Goal: Information Seeking & Learning: Check status

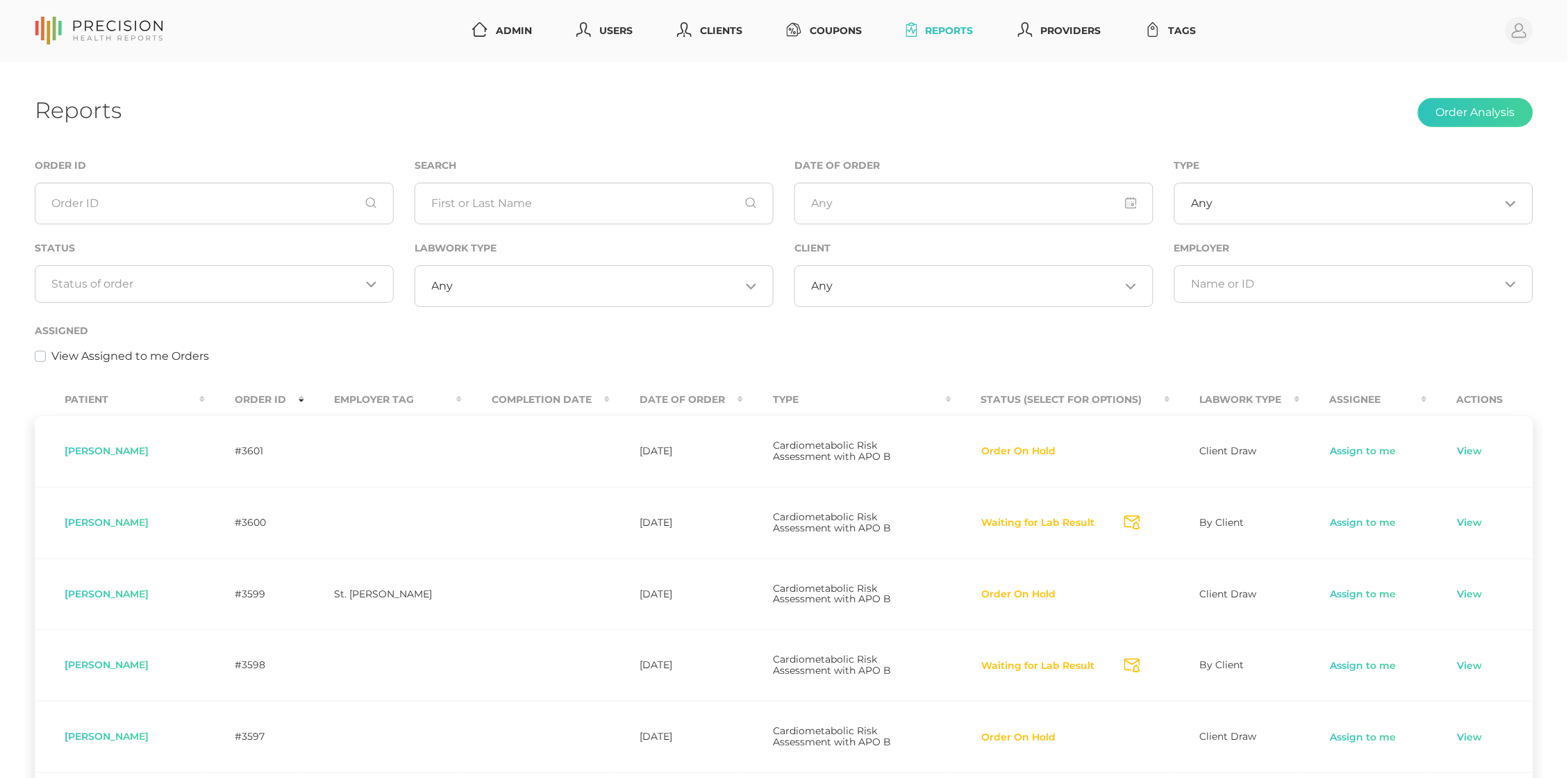
click at [279, 277] on input "Search for option" at bounding box center [206, 284] width 308 height 14
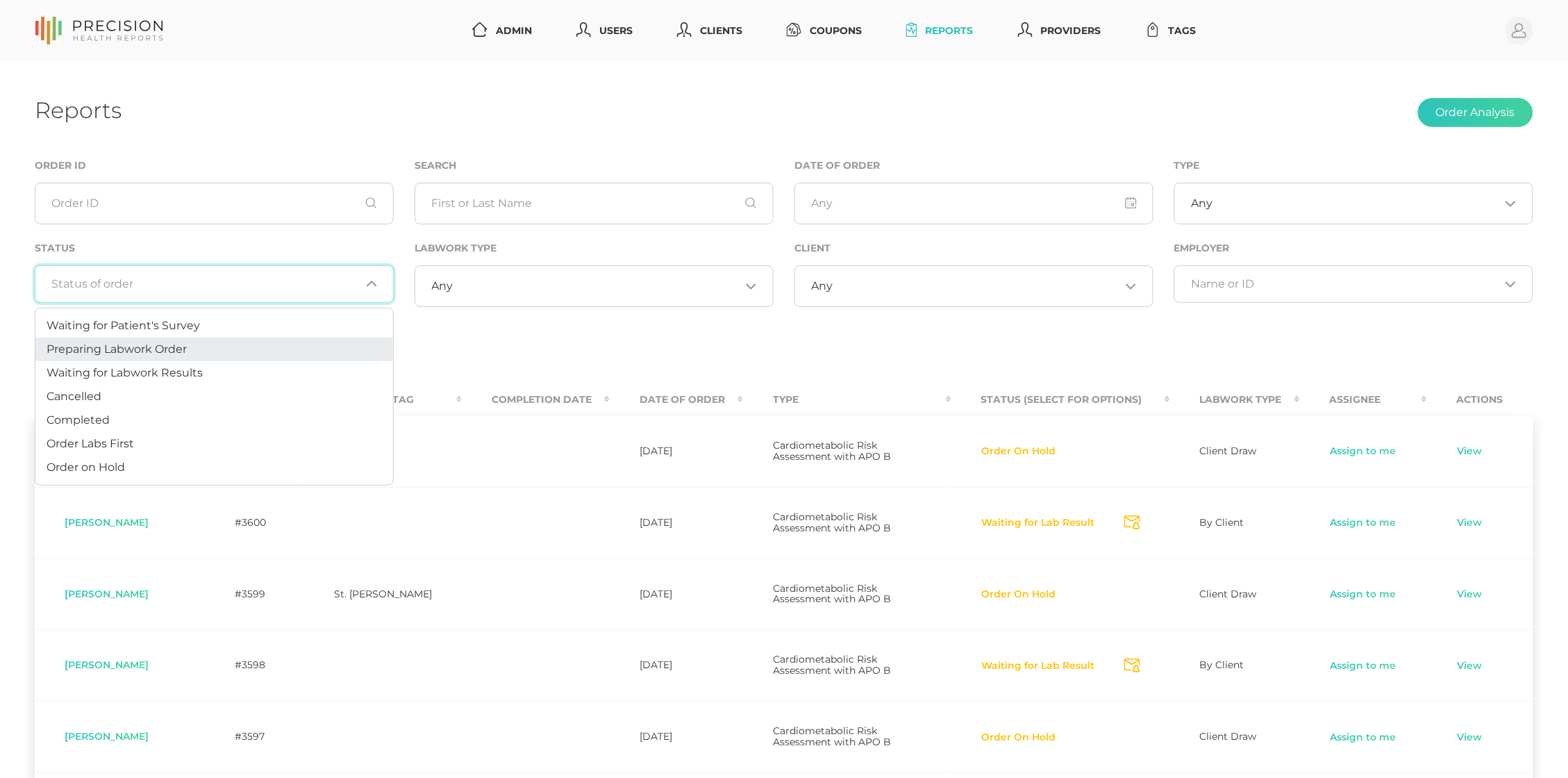
click at [254, 341] on li "Preparing Labwork Order" at bounding box center [214, 349] width 358 height 24
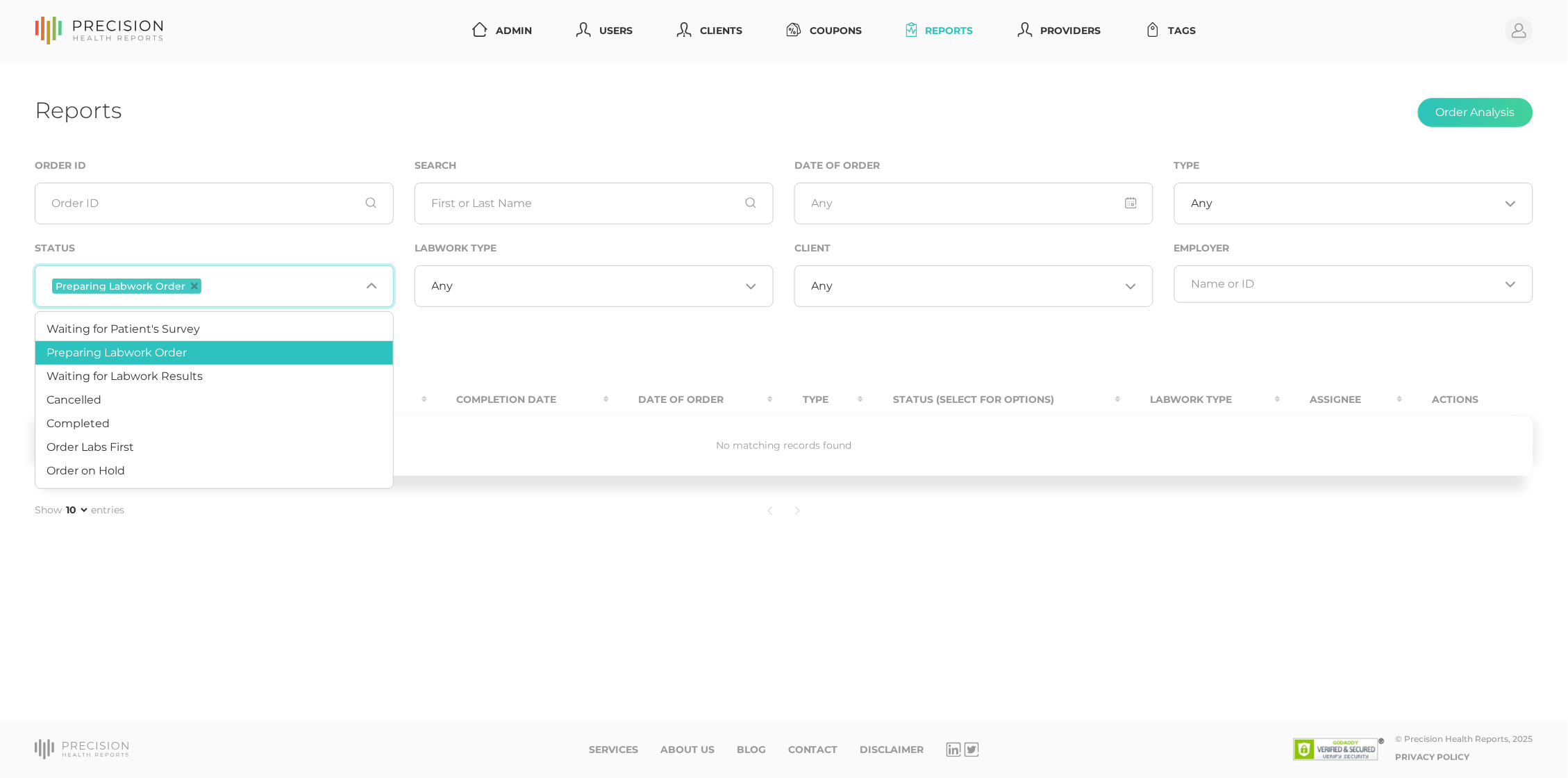
click at [257, 289] on input "Search for option" at bounding box center [282, 286] width 156 height 18
click at [215, 442] on li "Order Labs First" at bounding box center [214, 447] width 358 height 24
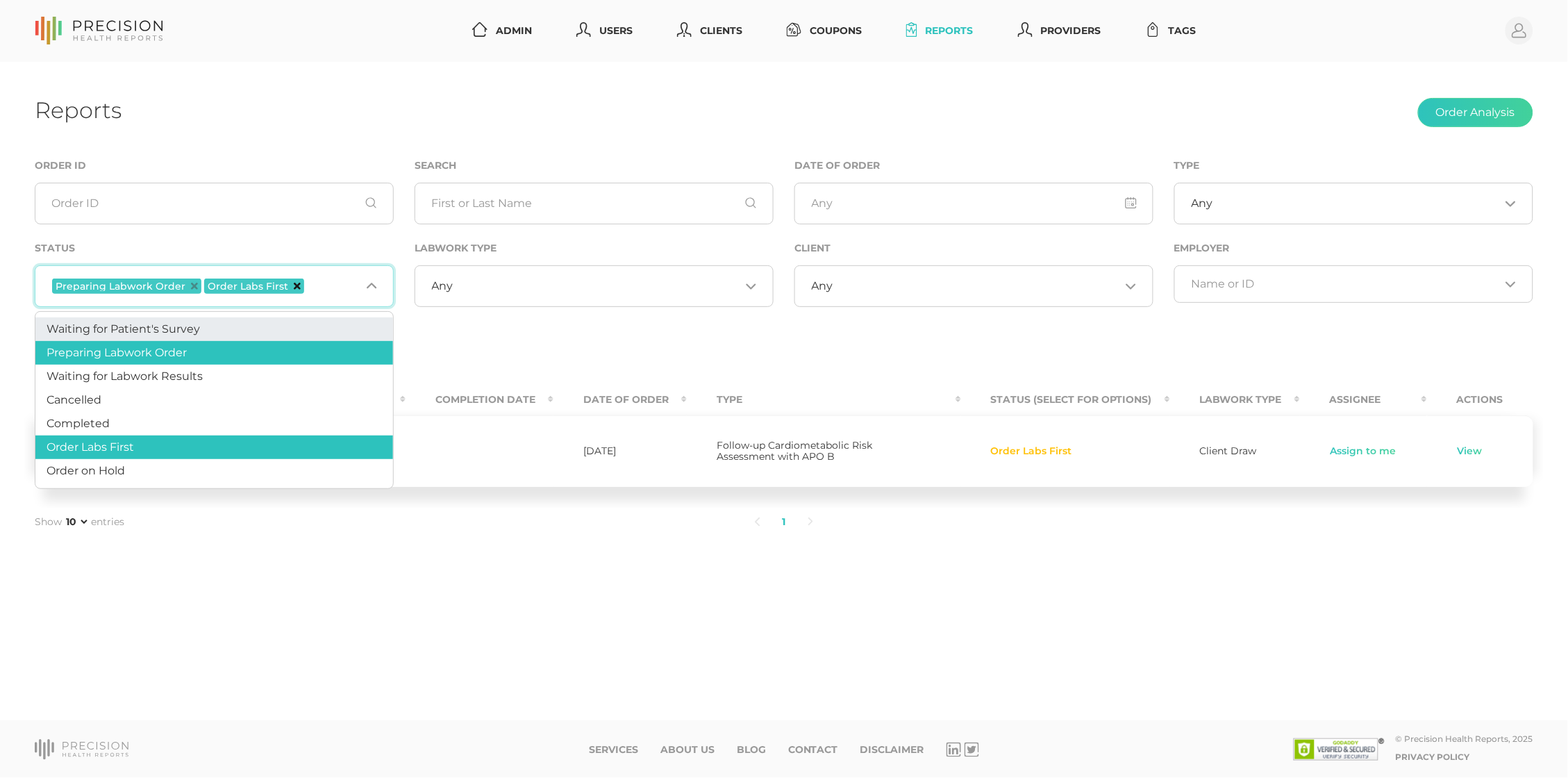
click at [293, 284] on icon "Deselect Order Labs First" at bounding box center [297, 286] width 7 height 7
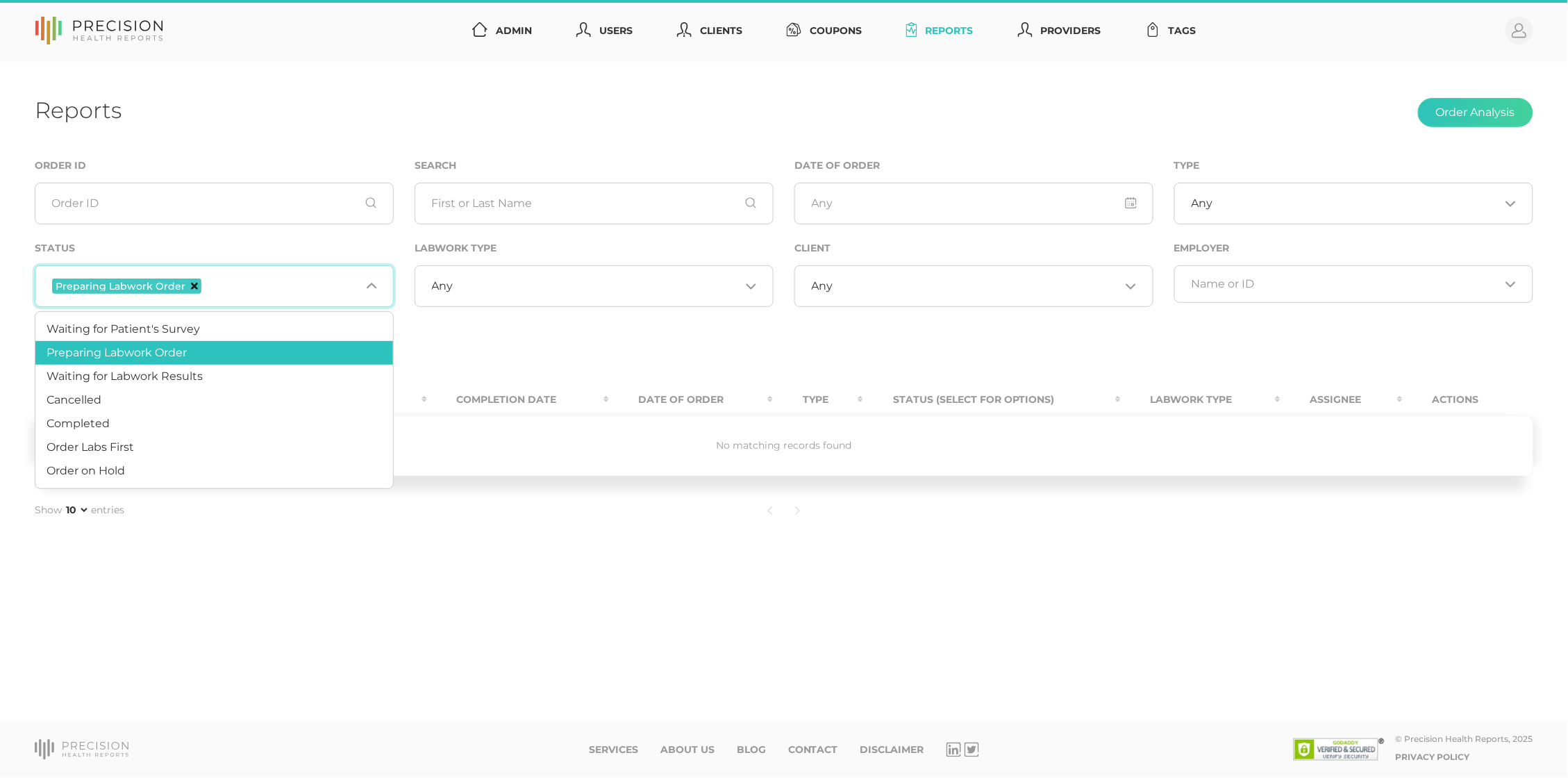
click at [191, 283] on icon "Deselect Preparing Labwork Order" at bounding box center [194, 286] width 7 height 7
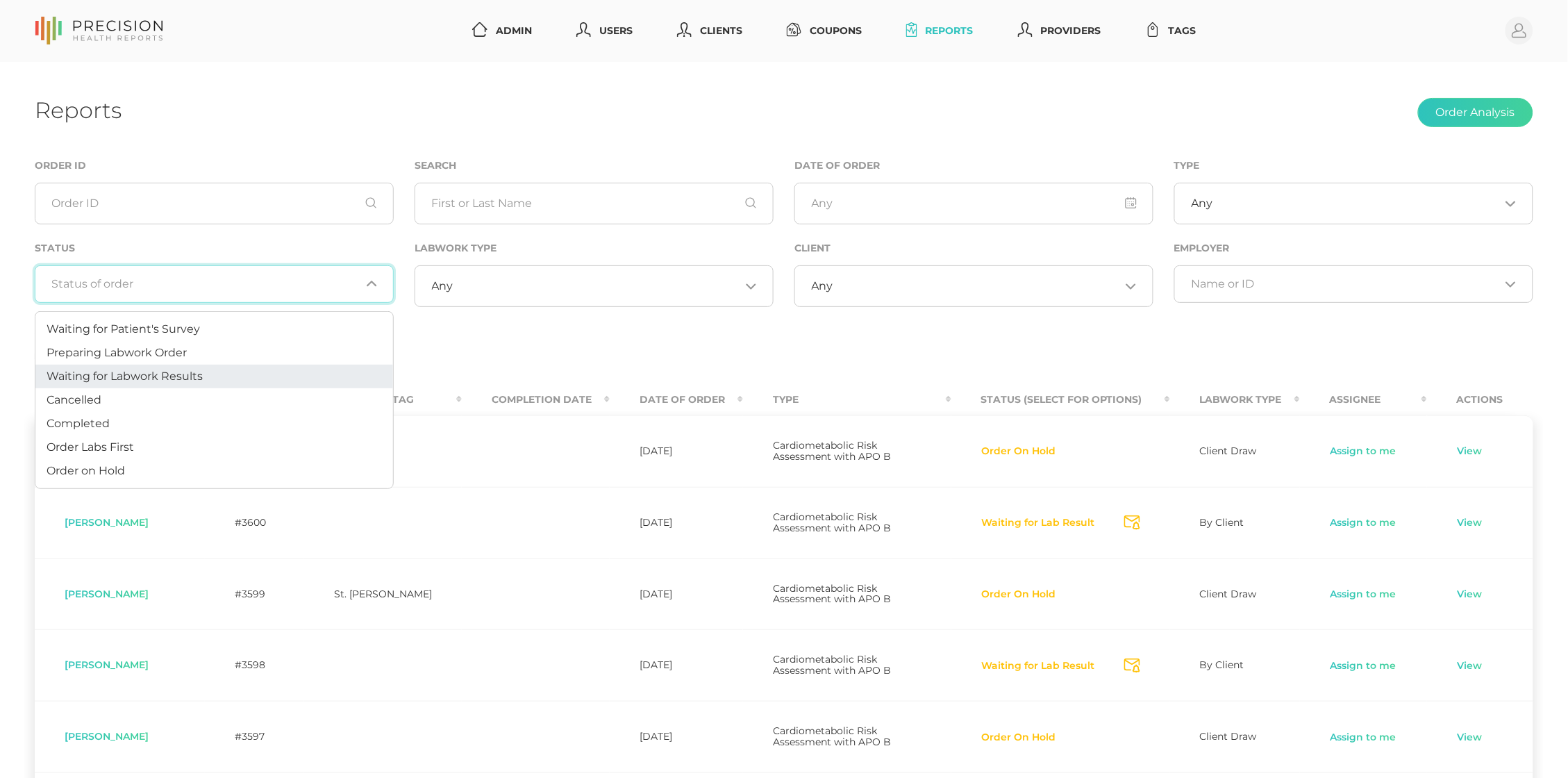
click at [188, 378] on span "Waiting for Labwork Results" at bounding box center [124, 376] width 156 height 13
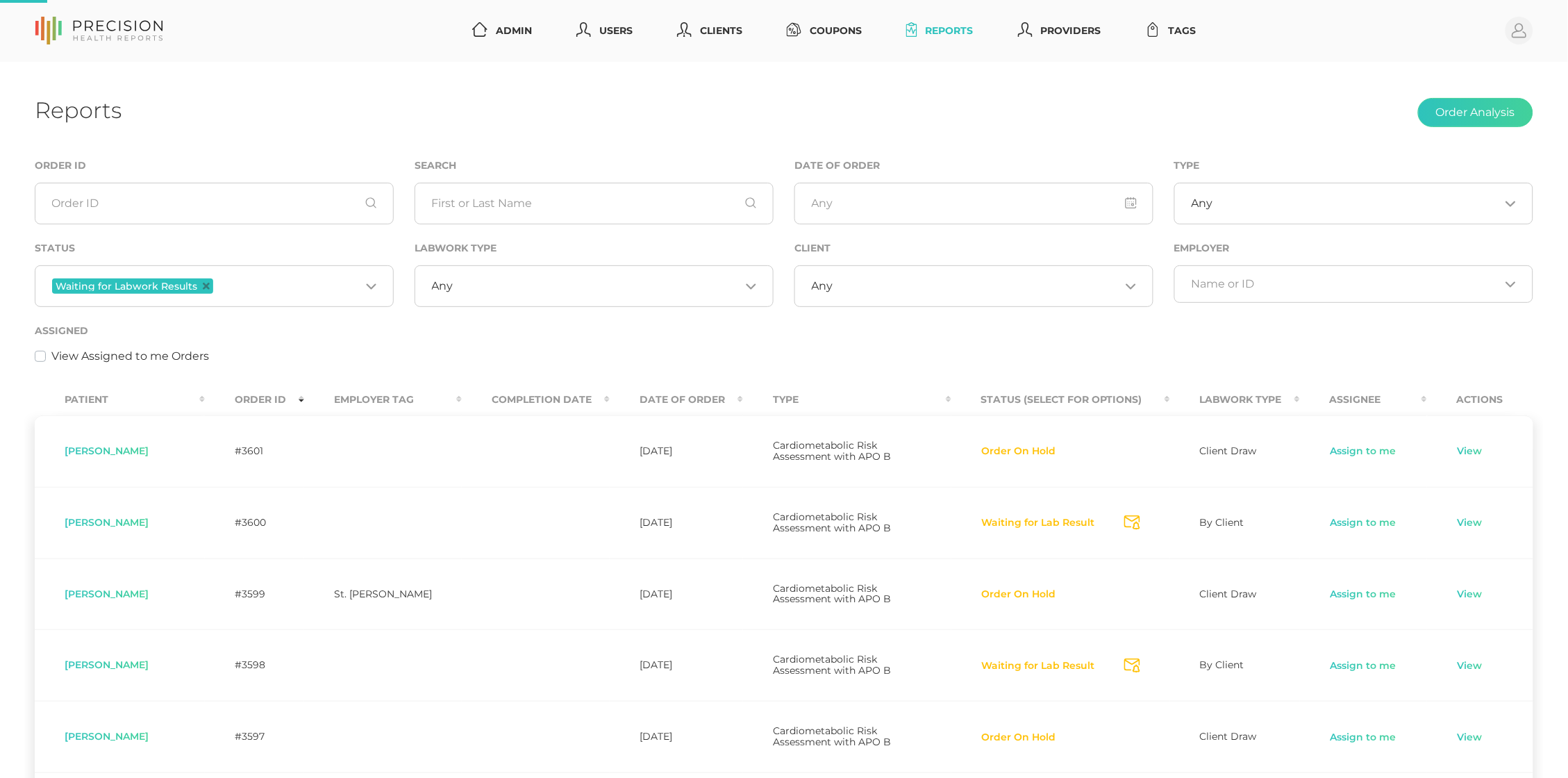
click at [996, 284] on input "Search for option" at bounding box center [976, 286] width 287 height 14
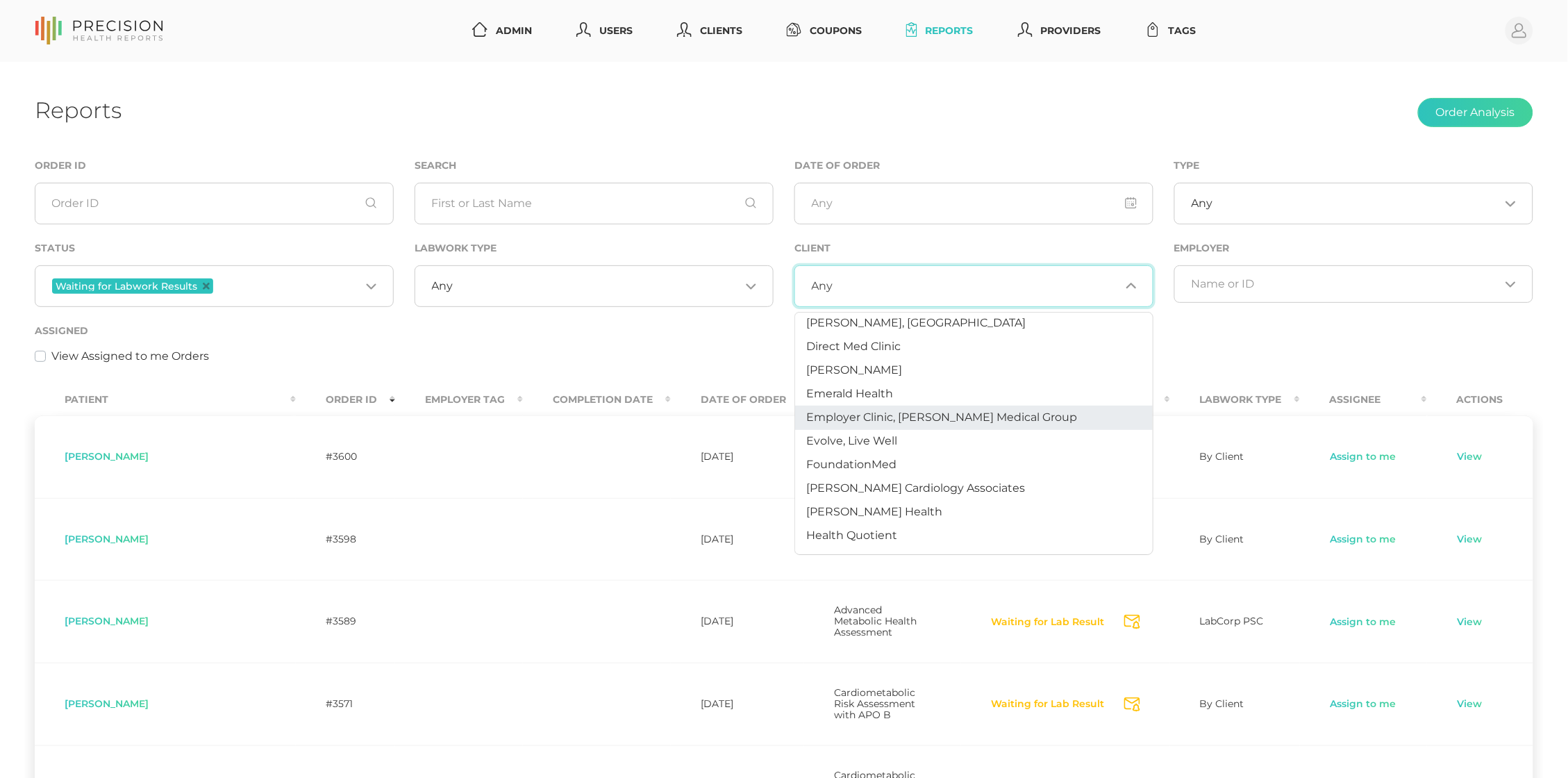
scroll to position [269, 0]
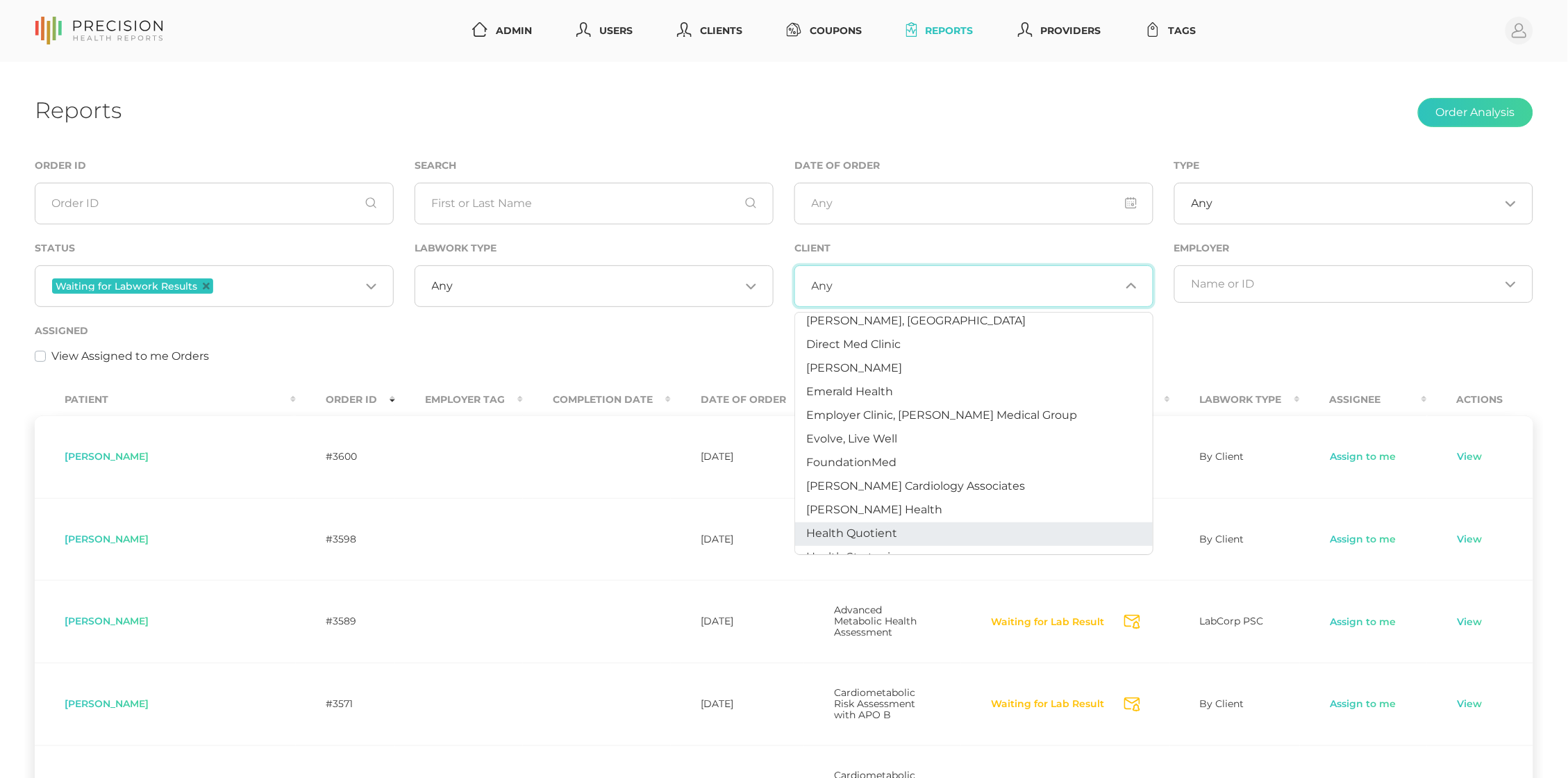
click at [899, 523] on li "Health Quotient" at bounding box center [974, 534] width 358 height 24
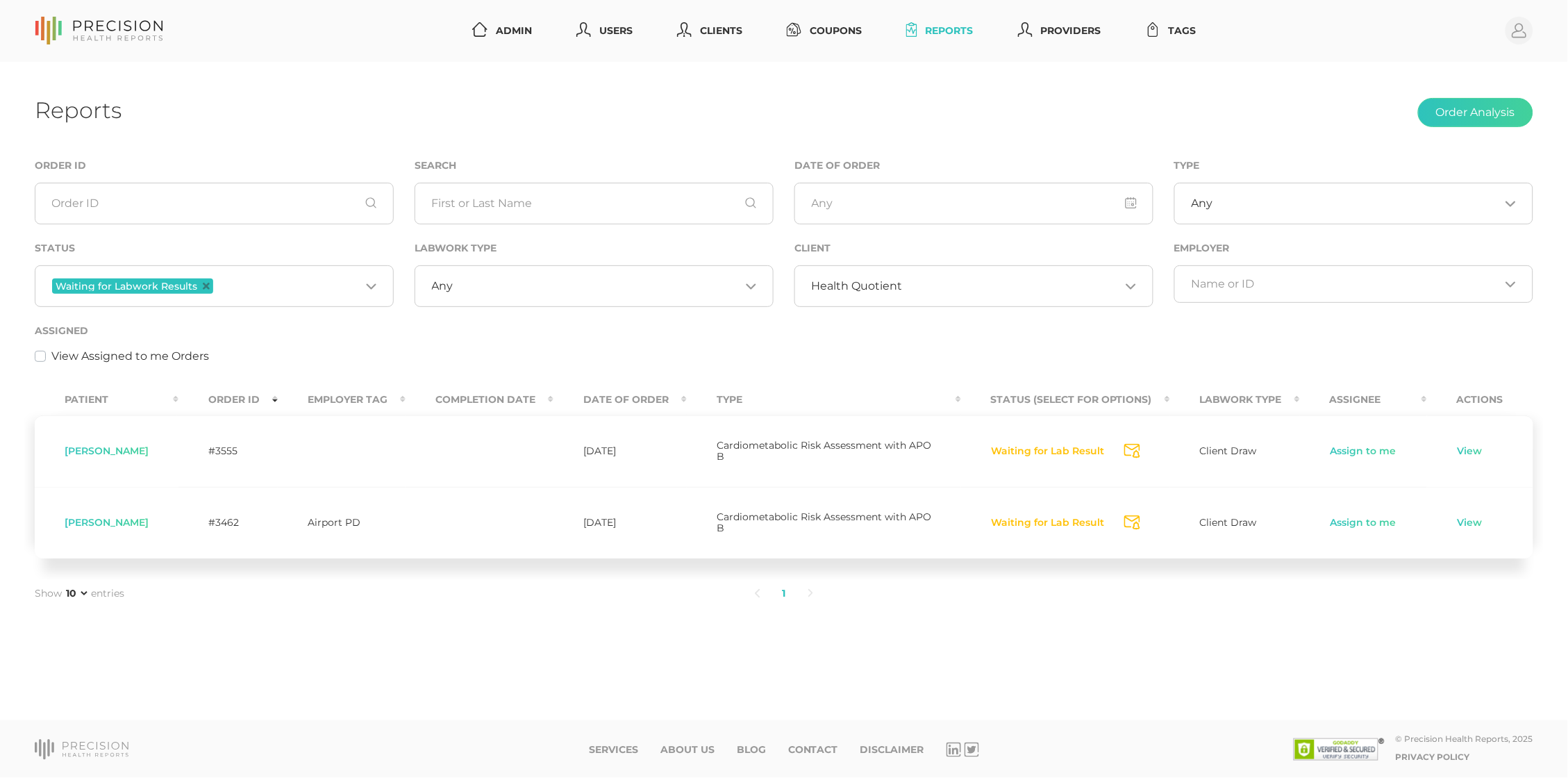
click at [913, 288] on input "Search for option" at bounding box center [1011, 286] width 217 height 14
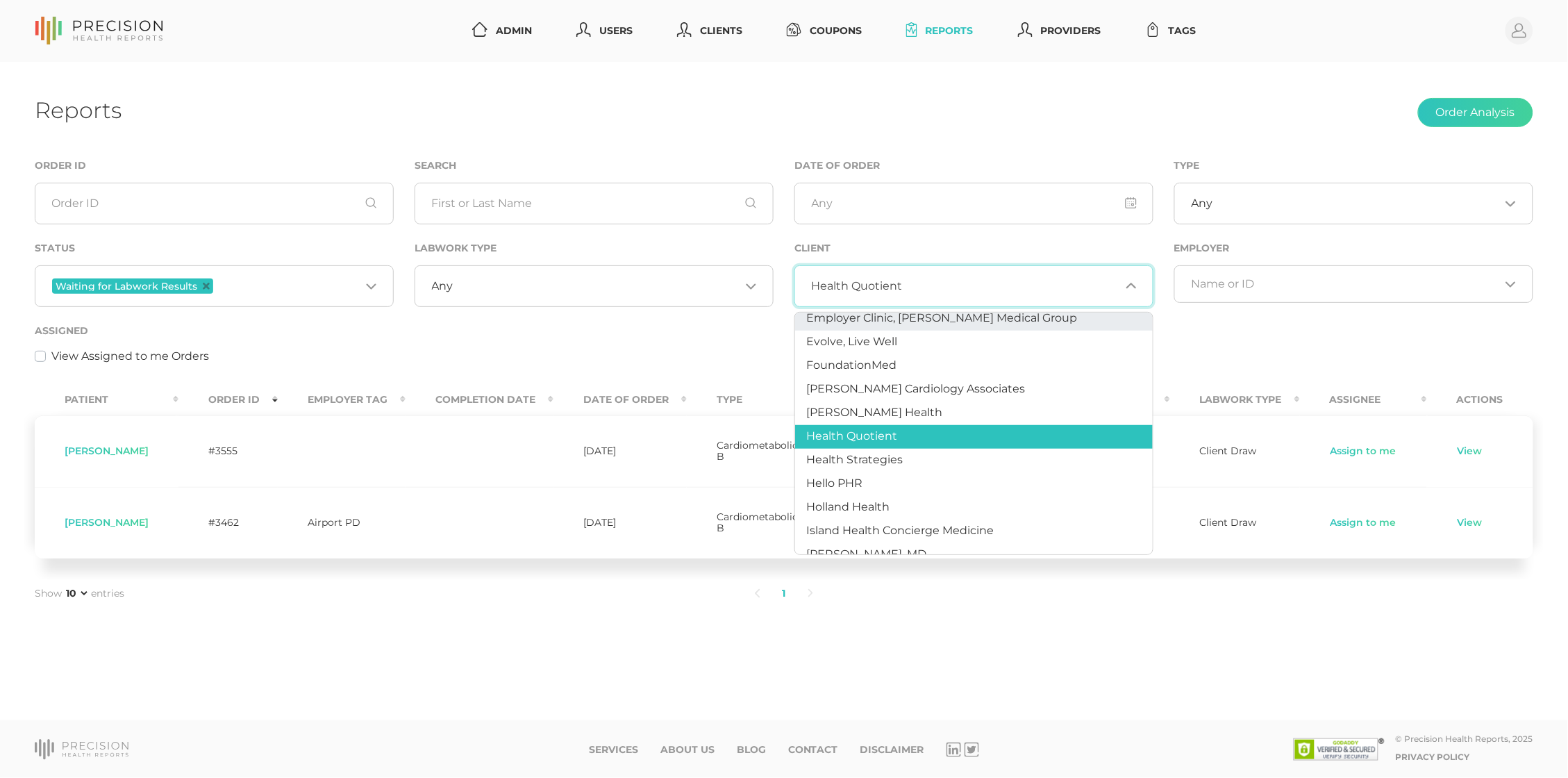
scroll to position [375, 0]
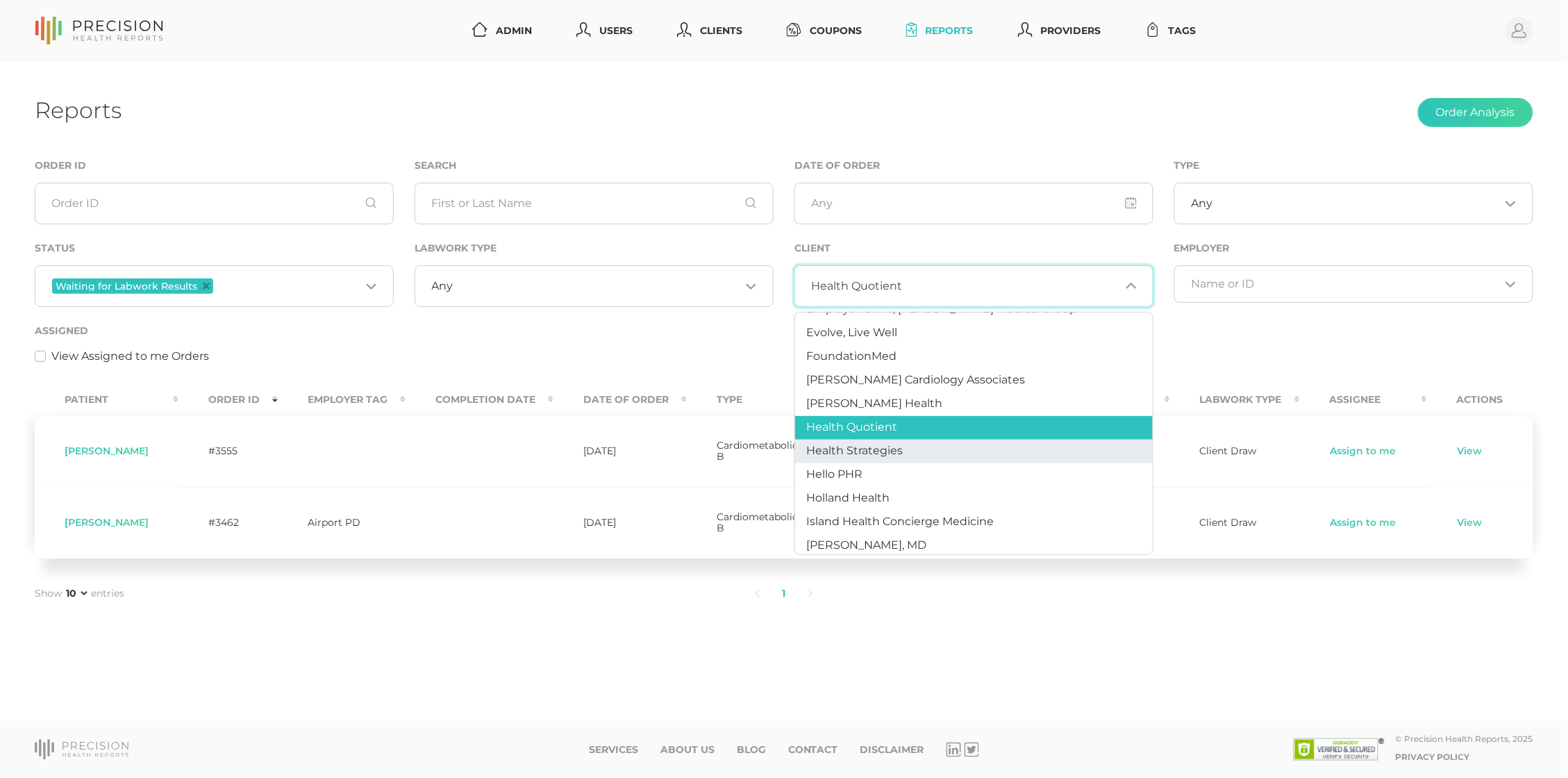
click at [890, 444] on span "Health Strategies" at bounding box center [854, 451] width 97 height 13
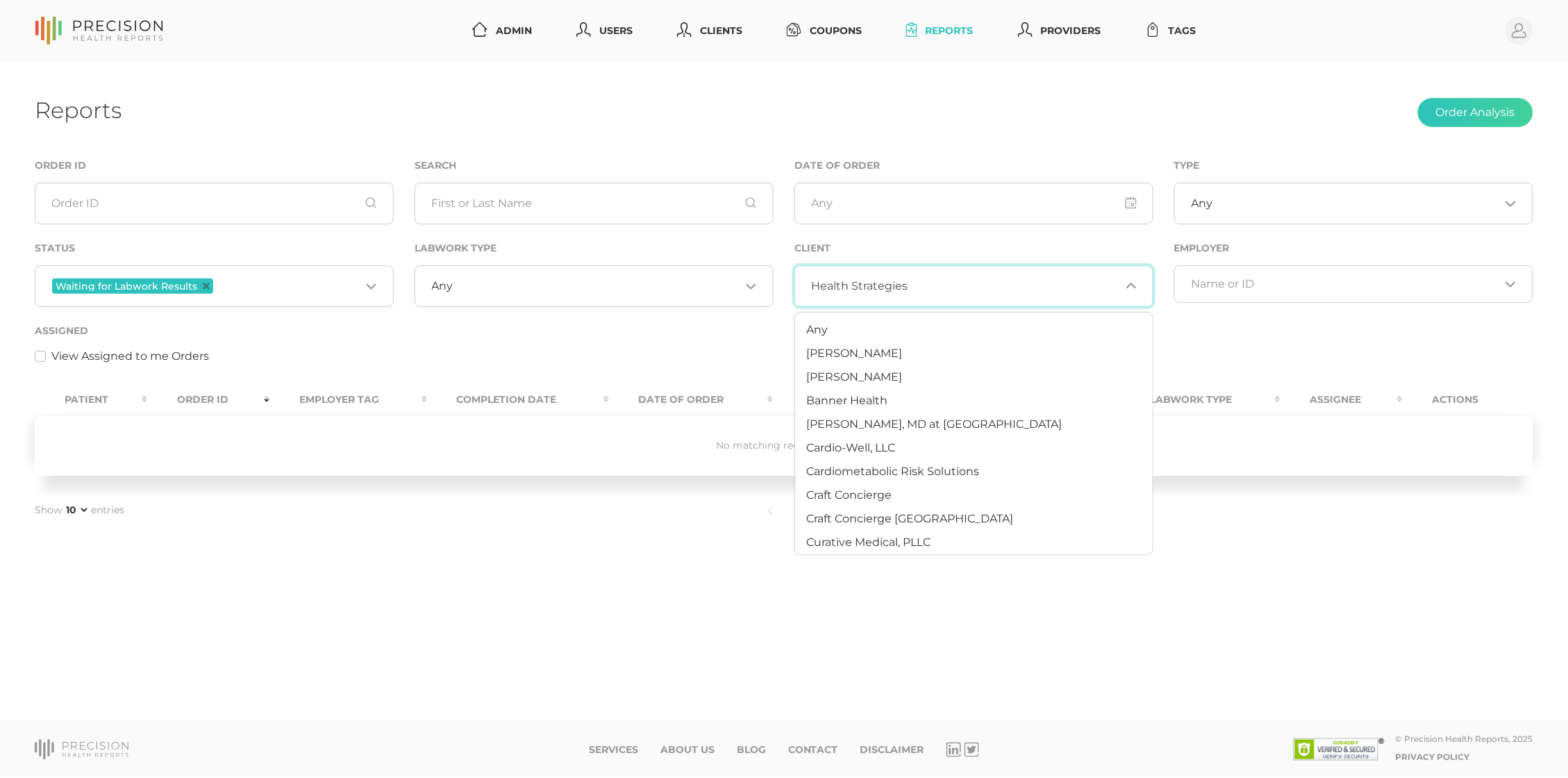
click at [896, 288] on span "Health Strategies" at bounding box center [860, 286] width 97 height 14
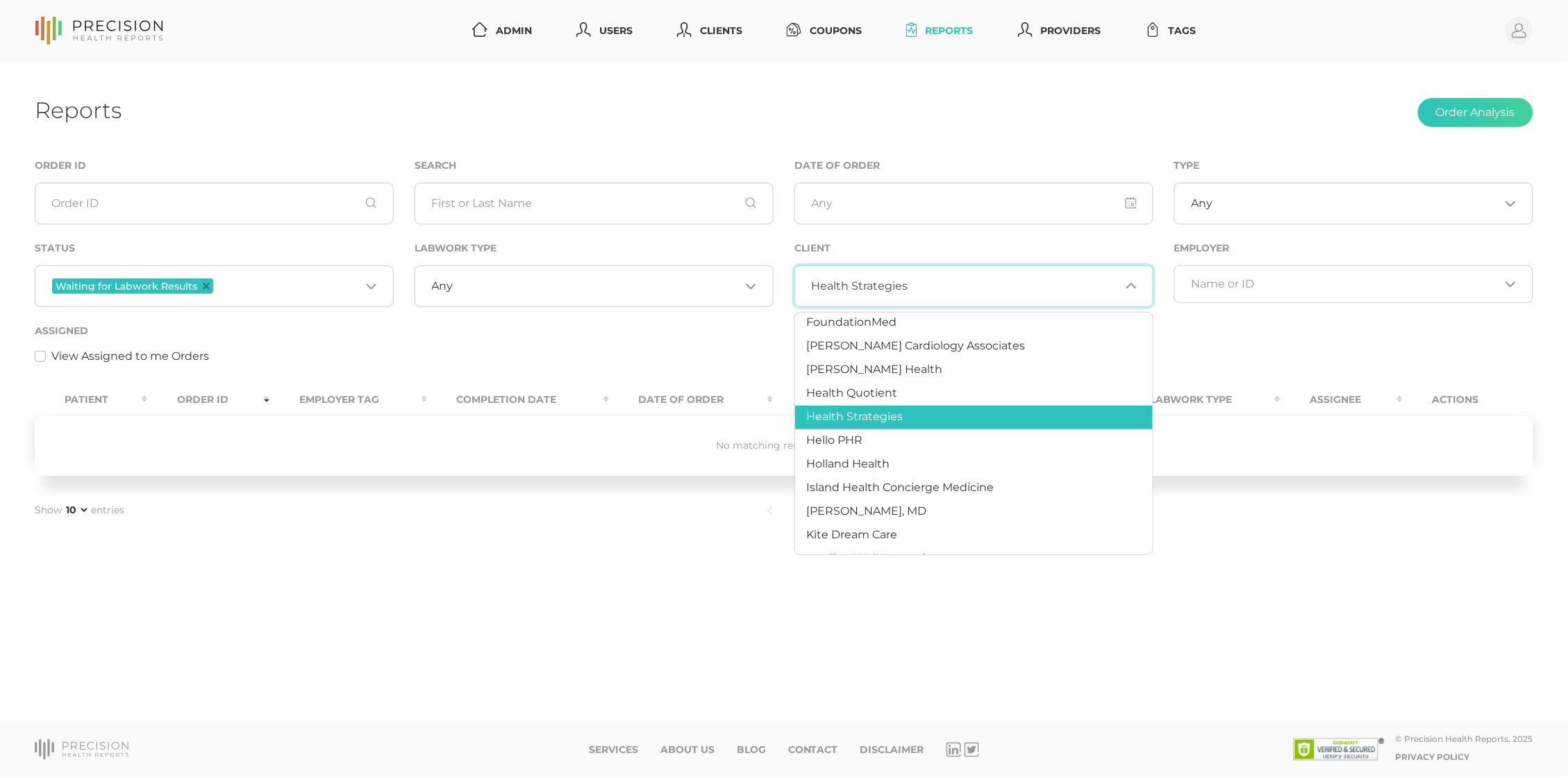
scroll to position [410, 0]
click at [884, 362] on span "[PERSON_NAME] Health" at bounding box center [874, 369] width 136 height 13
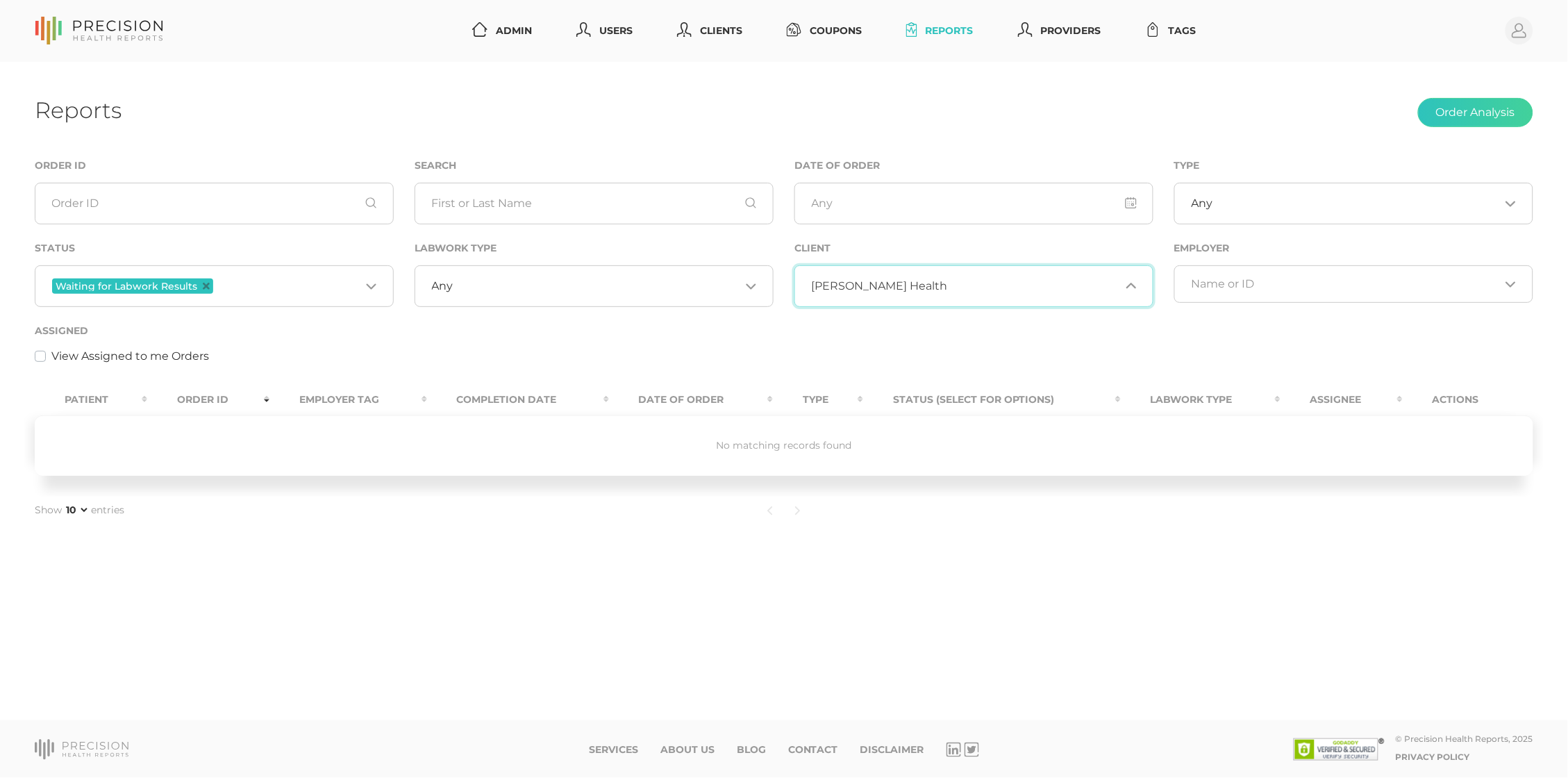
click at [888, 274] on div "[PERSON_NAME] Health Loading..." at bounding box center [974, 286] width 359 height 41
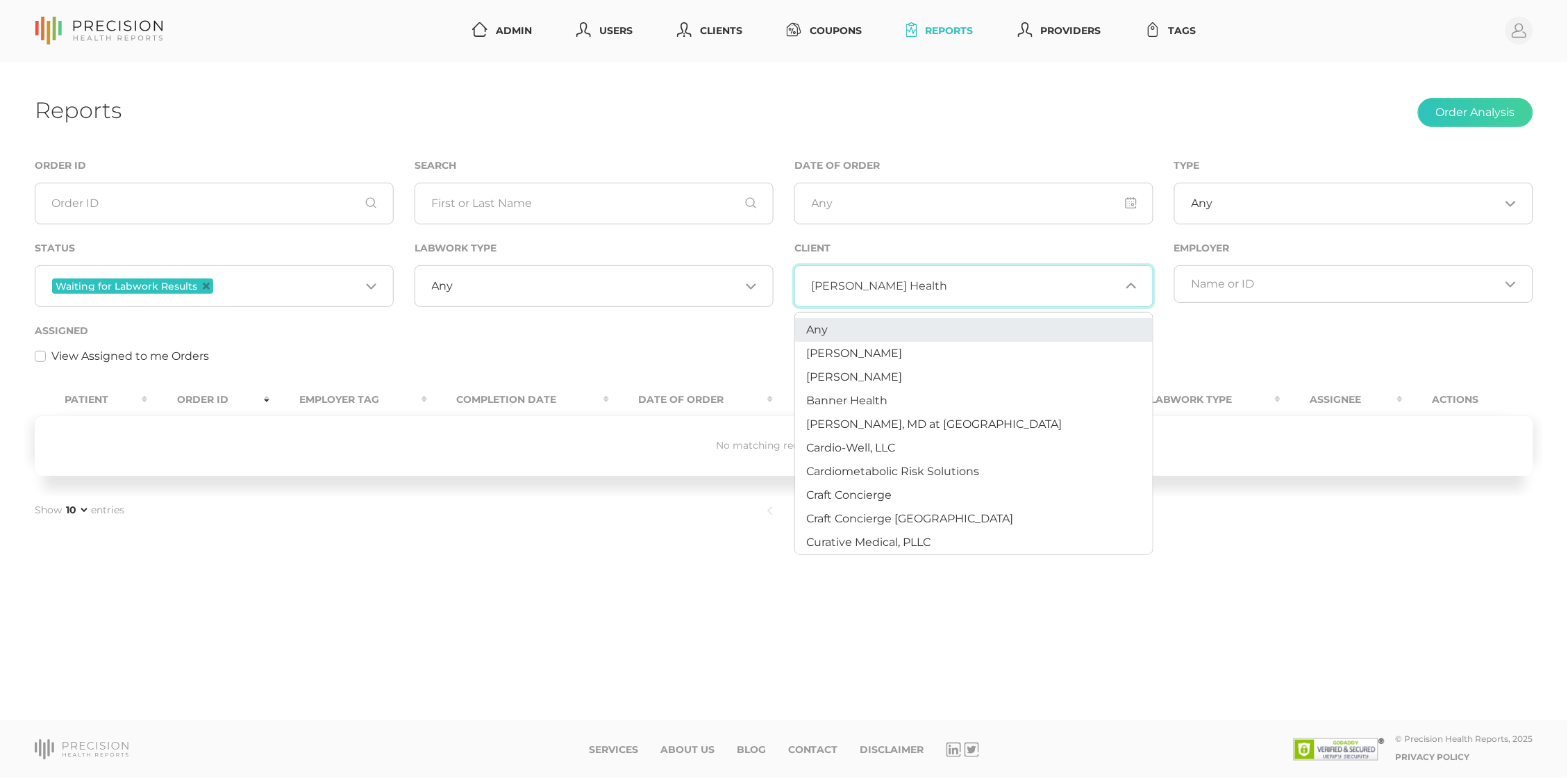
scroll to position [0, 0]
click at [841, 326] on li "Any" at bounding box center [974, 330] width 358 height 24
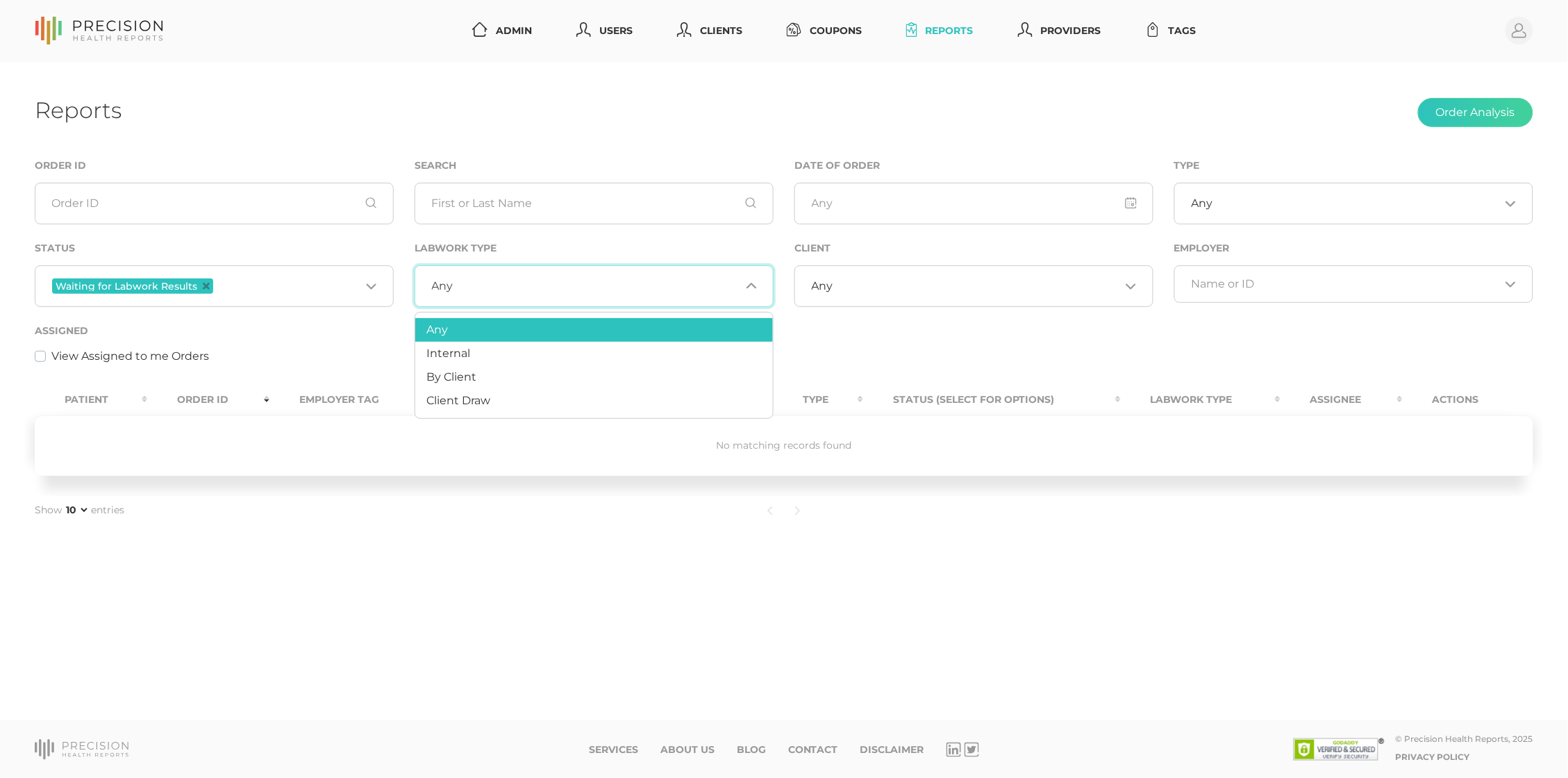
click at [646, 298] on div "Any Loading..." at bounding box center [594, 286] width 359 height 41
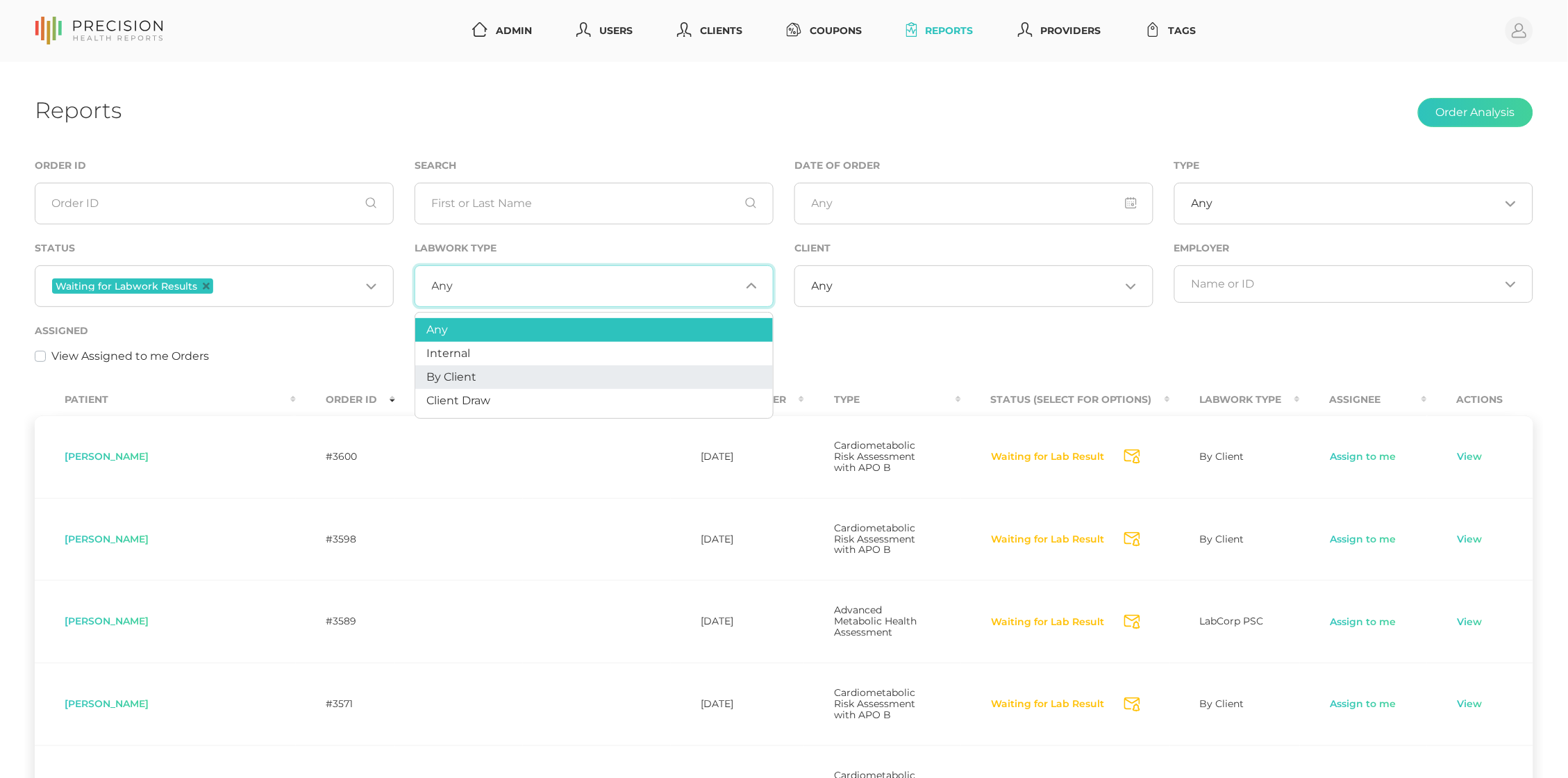
click at [619, 381] on li "By Client" at bounding box center [593, 377] width 358 height 24
